Goal: Information Seeking & Learning: Learn about a topic

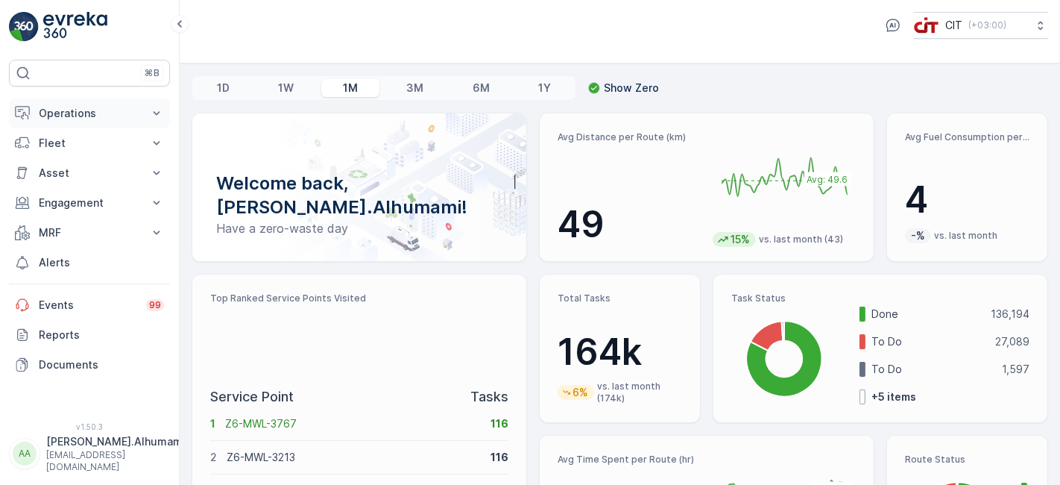
click at [146, 115] on button "Operations" at bounding box center [89, 113] width 161 height 30
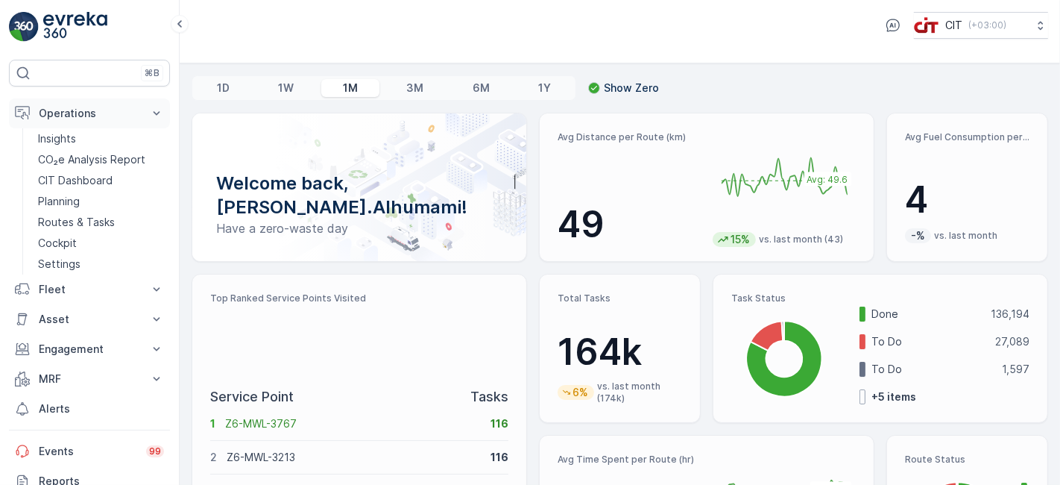
click at [147, 114] on button "Operations" at bounding box center [89, 113] width 161 height 30
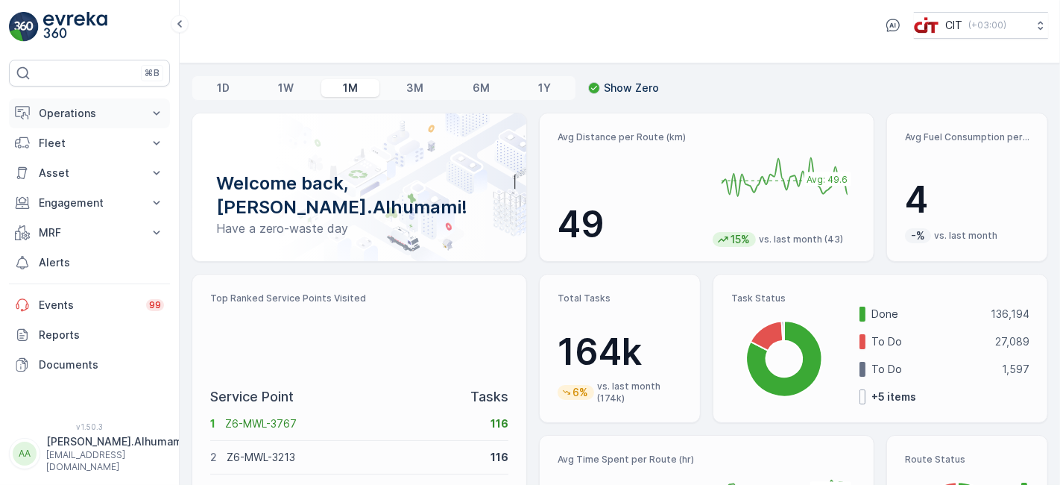
click at [147, 114] on button "Operations" at bounding box center [89, 113] width 161 height 30
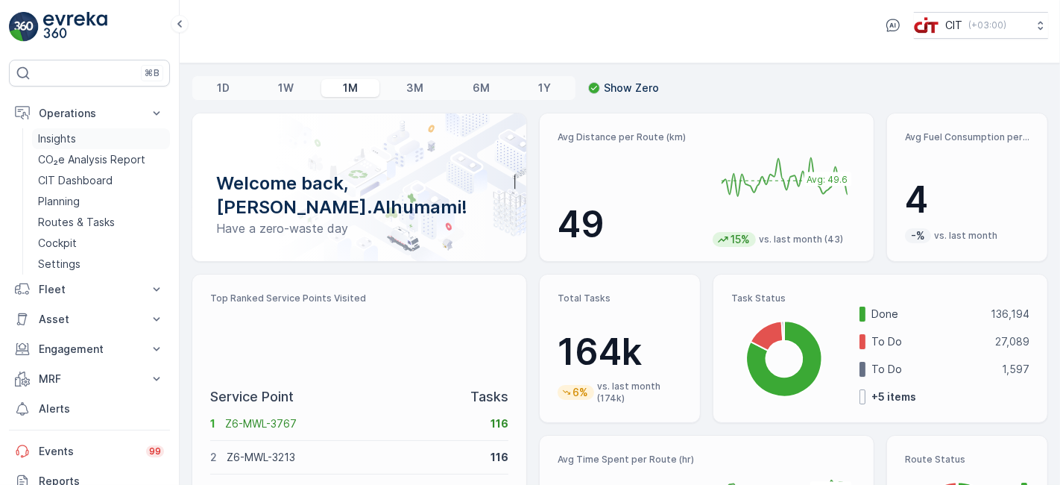
click at [57, 136] on p "Insights" at bounding box center [57, 138] width 38 height 15
click at [66, 139] on p "Insights" at bounding box center [57, 138] width 38 height 15
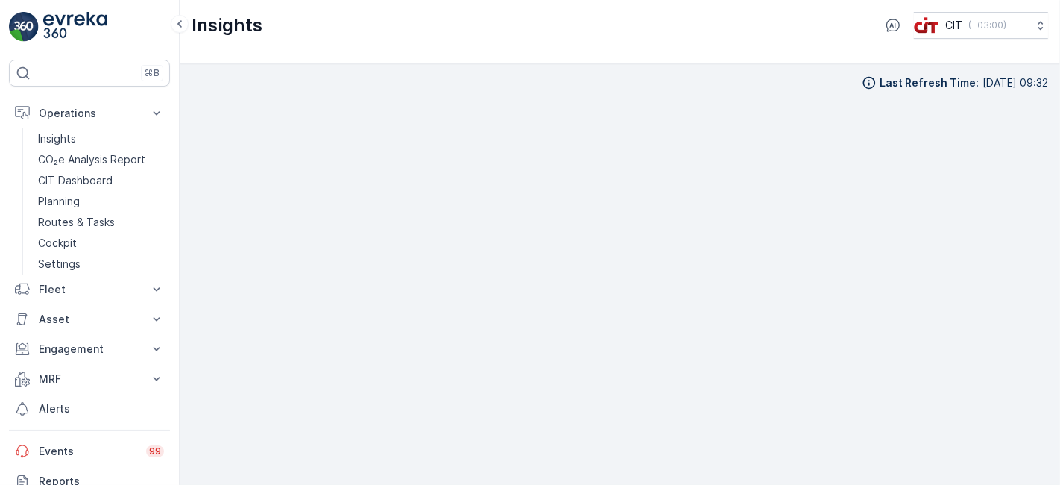
scroll to position [12, 0]
